Goal: Go to known website: Access a specific website the user already knows

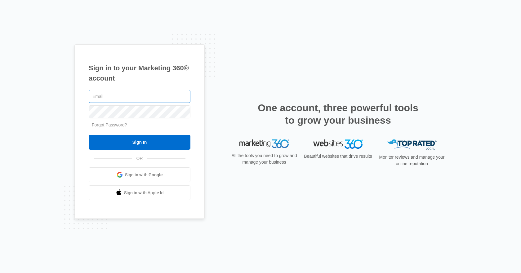
click at [140, 99] on input "text" at bounding box center [140, 96] width 102 height 13
type input "[PERSON_NAME][EMAIL_ADDRESS][DOMAIN_NAME]"
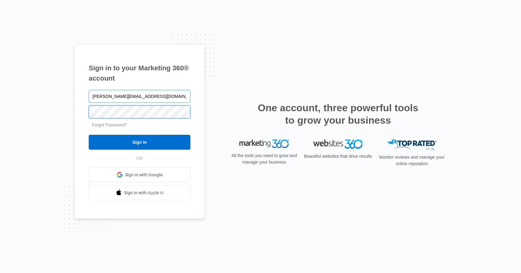
click at [89, 135] on input "Sign In" at bounding box center [140, 142] width 102 height 15
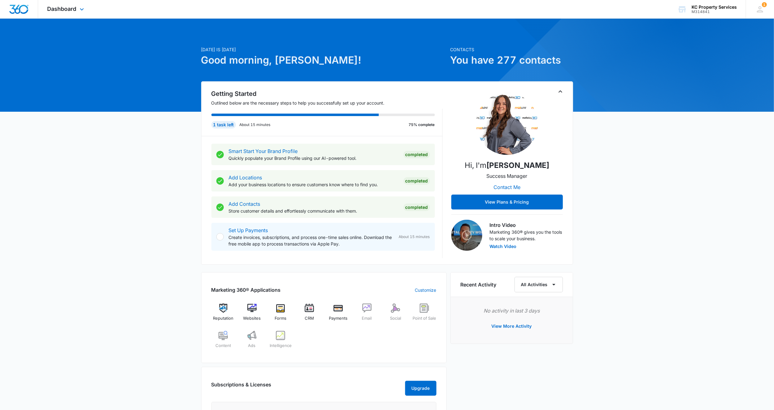
click at [80, 4] on div "Dashboard Apps Reputation Websites Forms CRM Email Social Payments POS Content …" at bounding box center [66, 9] width 57 height 18
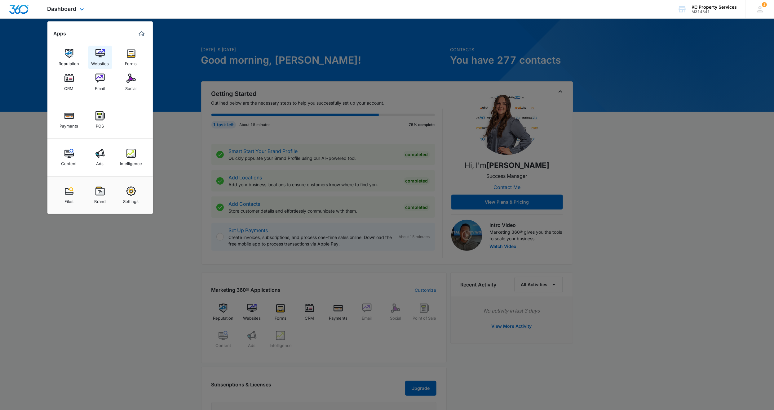
click at [101, 52] on img at bounding box center [100, 53] width 9 height 9
